Goal: Check status: Check status

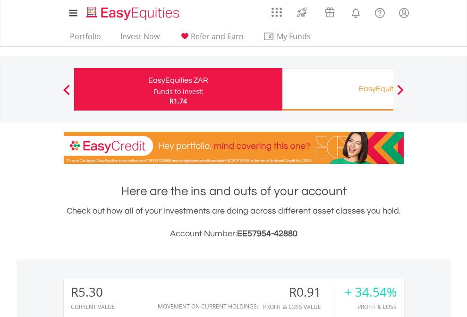
scroll to position [91, 148]
click at [153, 89] on div "Funds to invest:" at bounding box center [178, 91] width 50 height 9
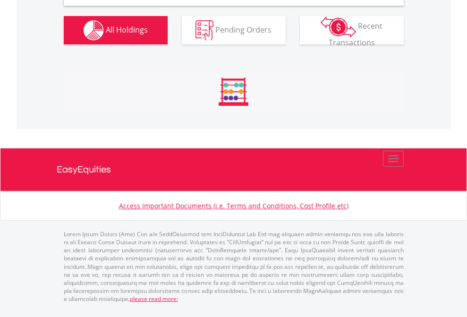
scroll to position [912, 0]
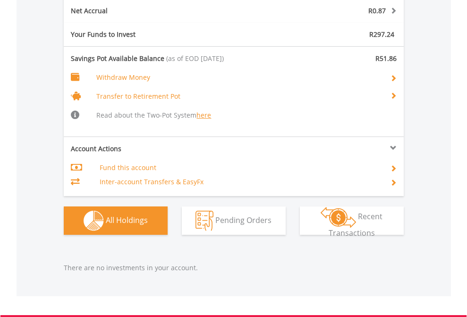
scroll to position [1011, 0]
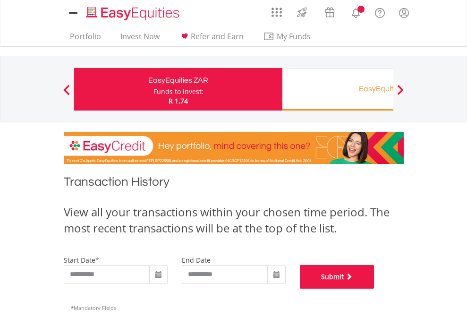
click at [374, 288] on button "Submit" at bounding box center [337, 277] width 75 height 24
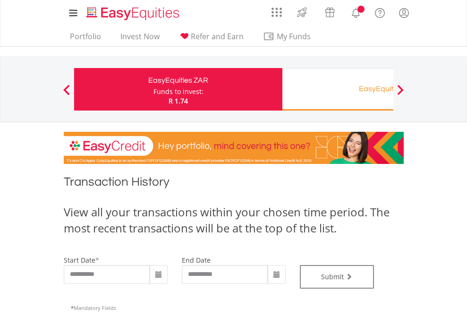
click at [337, 89] on div "EasyEquities RA" at bounding box center [386, 88] width 197 height 13
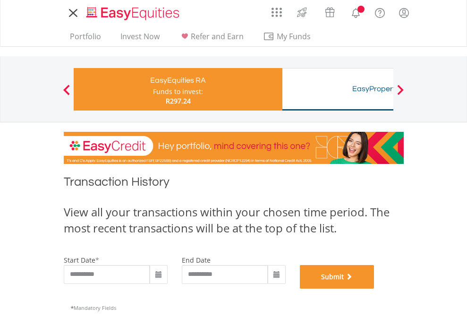
click at [374, 288] on button "Submit" at bounding box center [337, 277] width 75 height 24
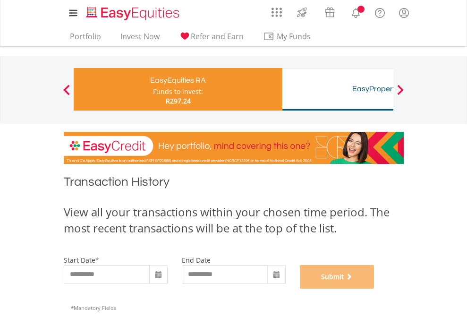
scroll to position [383, 0]
